Goal: Task Accomplishment & Management: Use online tool/utility

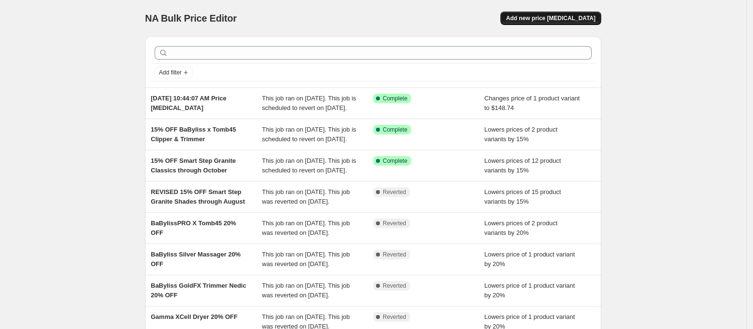
click at [583, 15] on span "Add new price change job" at bounding box center [550, 18] width 89 height 8
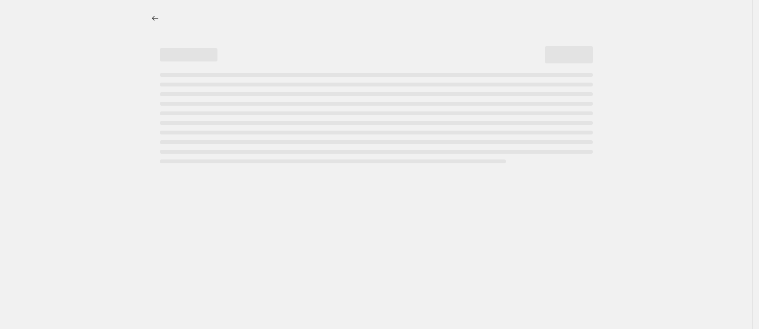
select select "percentage"
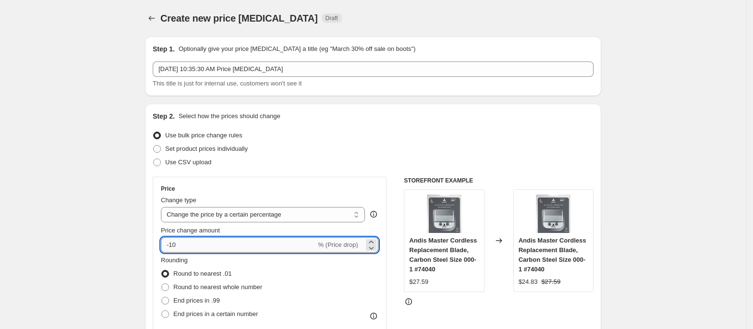
click at [212, 243] on input "-10" at bounding box center [238, 244] width 155 height 15
type input "-15"
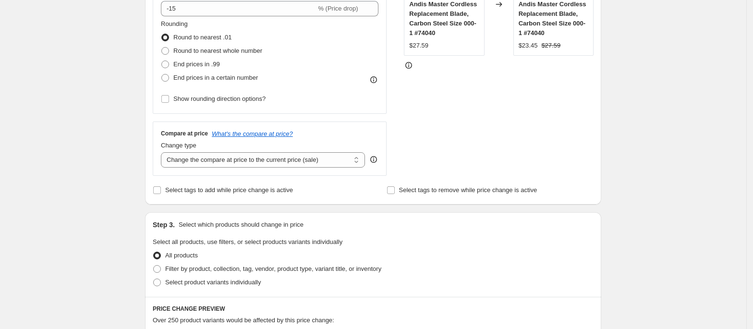
scroll to position [256, 0]
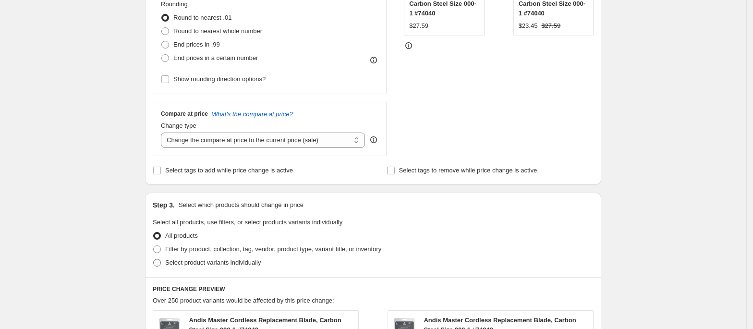
click at [190, 265] on span "Select product variants individually" at bounding box center [213, 262] width 96 height 7
click at [154, 259] on input "Select product variants individually" at bounding box center [153, 259] width 0 height 0
radio input "true"
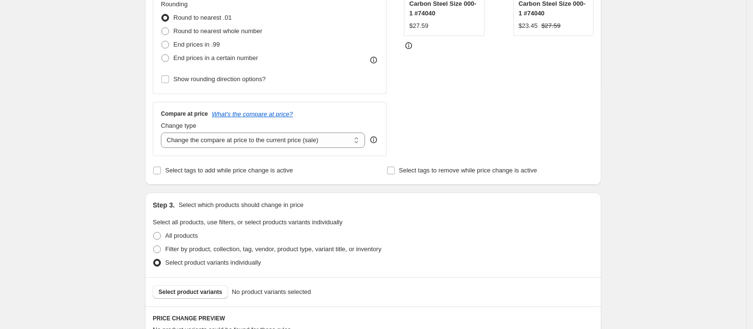
scroll to position [320, 0]
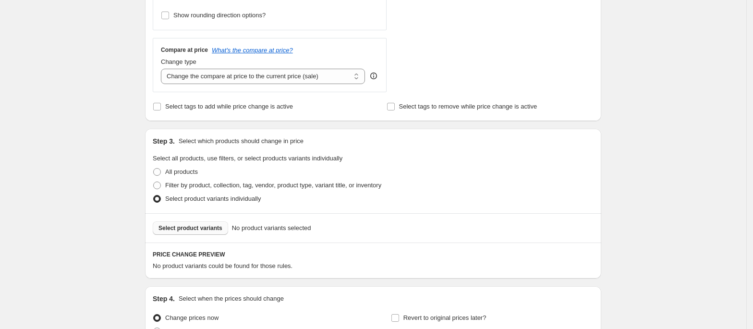
click at [210, 225] on button "Select product variants" at bounding box center [190, 227] width 75 height 13
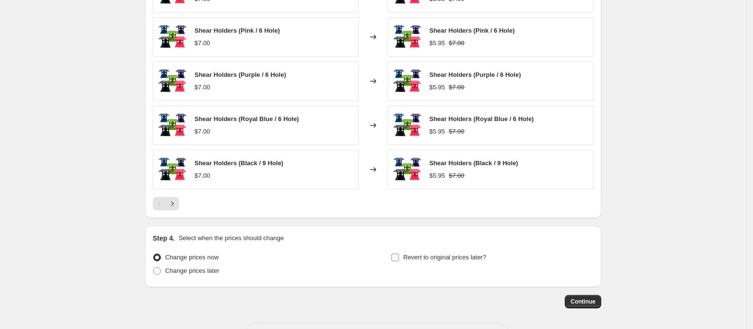
scroll to position [640, 0]
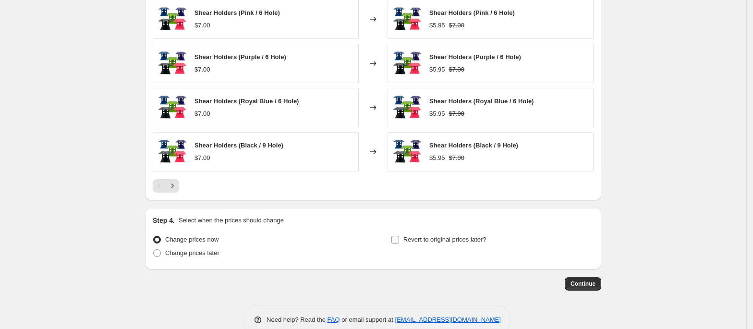
click at [399, 243] on input "Revert to original prices later?" at bounding box center [395, 240] width 8 height 8
checkbox input "true"
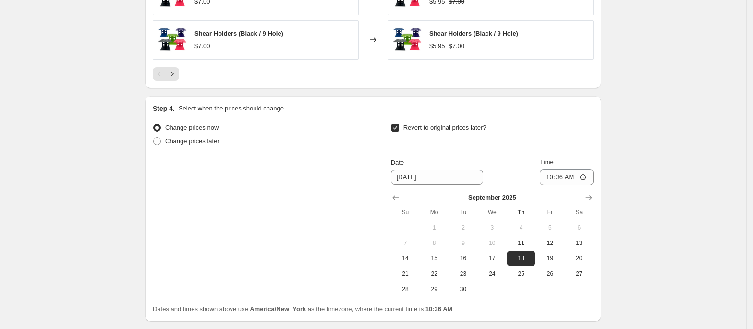
scroll to position [768, 0]
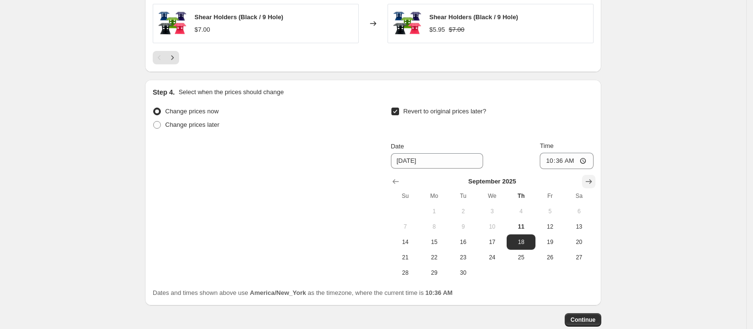
click at [591, 181] on icon "Show next month, October 2025" at bounding box center [589, 182] width 10 height 10
click at [398, 183] on icon "Show previous month, September 2025" at bounding box center [396, 182] width 10 height 10
click at [590, 186] on icon "Show next month, October 2025" at bounding box center [589, 182] width 10 height 10
click at [579, 234] on button "11" at bounding box center [579, 226] width 29 height 15
type input "10/11/2025"
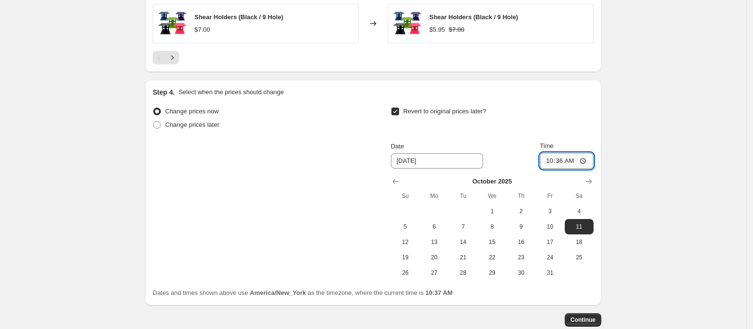
click at [550, 163] on input "10:36" at bounding box center [567, 161] width 54 height 16
type input "23:59"
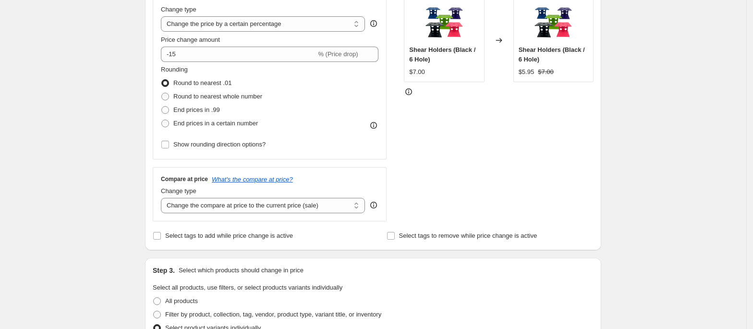
scroll to position [0, 0]
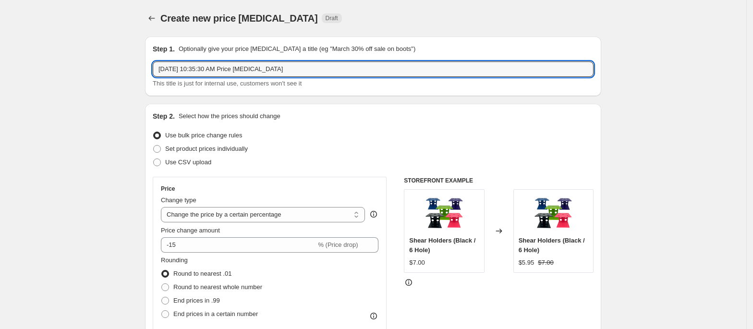
drag, startPoint x: 308, startPoint y: 64, endPoint x: 101, endPoint y: 58, distance: 207.5
type input "15% OFF Shear Holders"
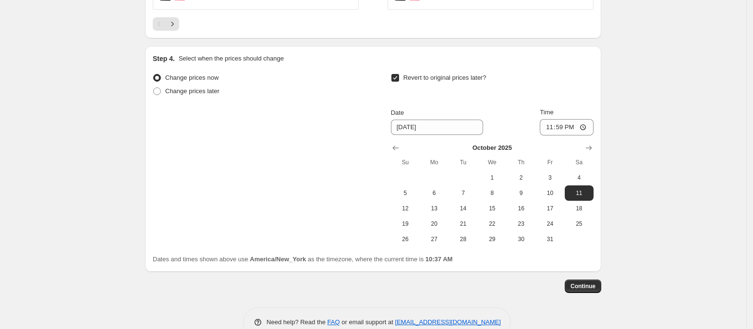
scroll to position [828, 0]
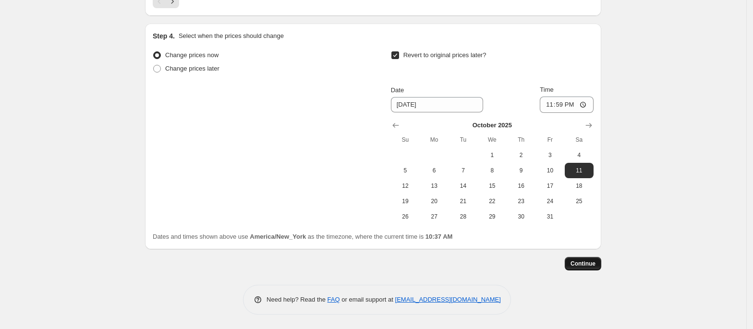
click at [592, 260] on span "Continue" at bounding box center [582, 264] width 25 height 8
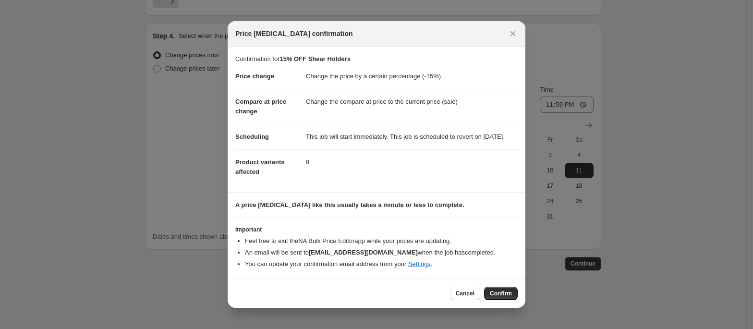
drag, startPoint x: 509, startPoint y: 298, endPoint x: 56, endPoint y: 193, distance: 465.3
click at [509, 297] on span "Confirm" at bounding box center [501, 293] width 22 height 8
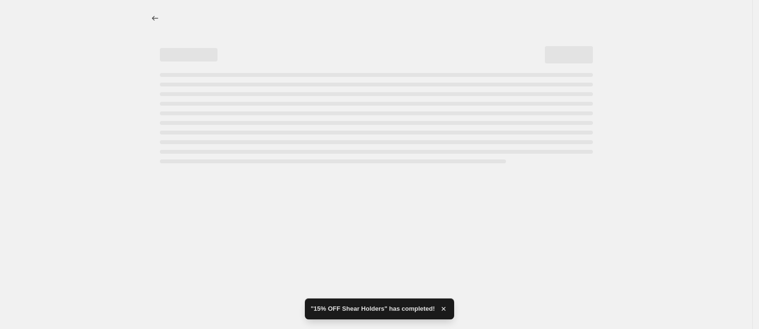
select select "percentage"
